Goal: Transaction & Acquisition: Obtain resource

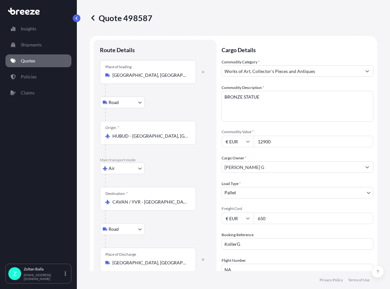
select select "Road"
select select "Air"
select select "Road"
select select "1"
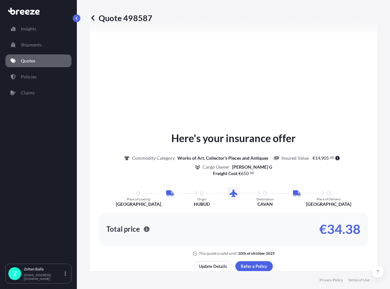
scroll to position [437, 0]
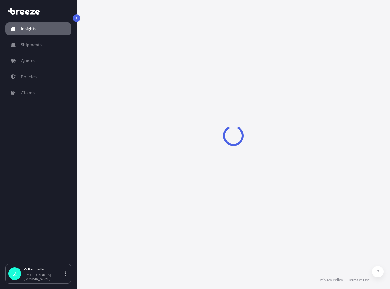
select select "2025"
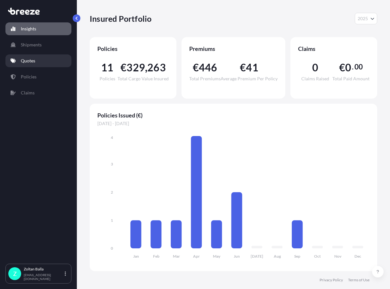
click at [32, 62] on p "Quotes" at bounding box center [28, 61] width 14 height 6
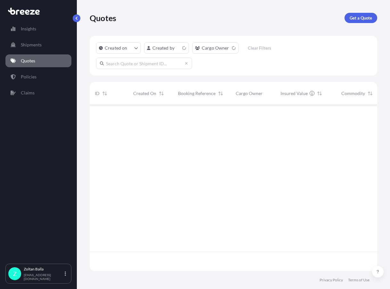
scroll to position [165, 283]
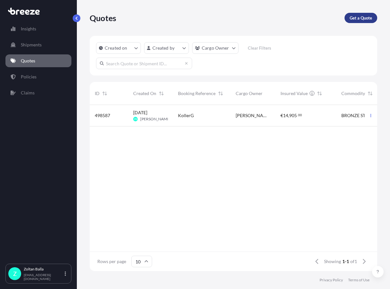
click at [357, 16] on p "Get a Quote" at bounding box center [361, 18] width 22 height 6
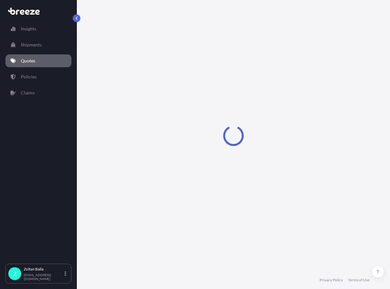
select select "Sea"
select select "1"
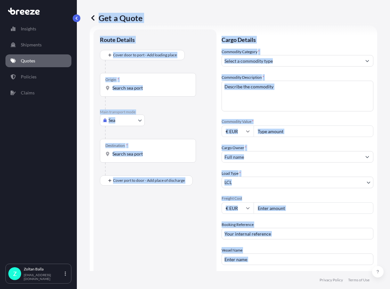
scroll to position [28, 0]
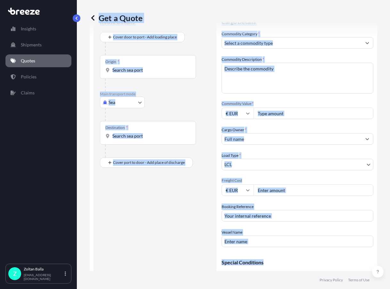
drag, startPoint x: 102, startPoint y: 8, endPoint x: 298, endPoint y: 265, distance: 323.6
click at [298, 265] on div "Get a Quote Route Details Cover door to port - Add loading place Place of loadi…" at bounding box center [233, 135] width 313 height 271
copy div "Get a Quote Route Details Cover door to port - Add loading place Place of loadi…"
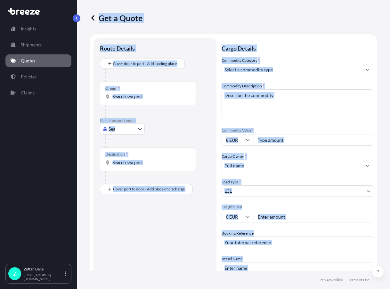
scroll to position [0, 0]
